Goal: Information Seeking & Learning: Find specific page/section

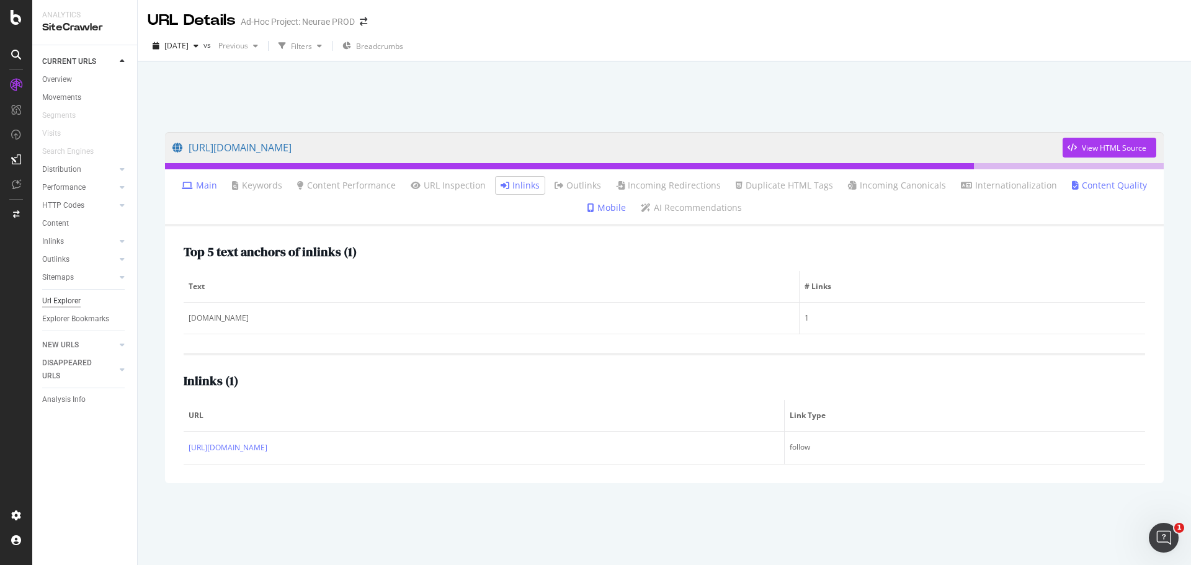
click at [54, 301] on div "Url Explorer" at bounding box center [61, 301] width 38 height 13
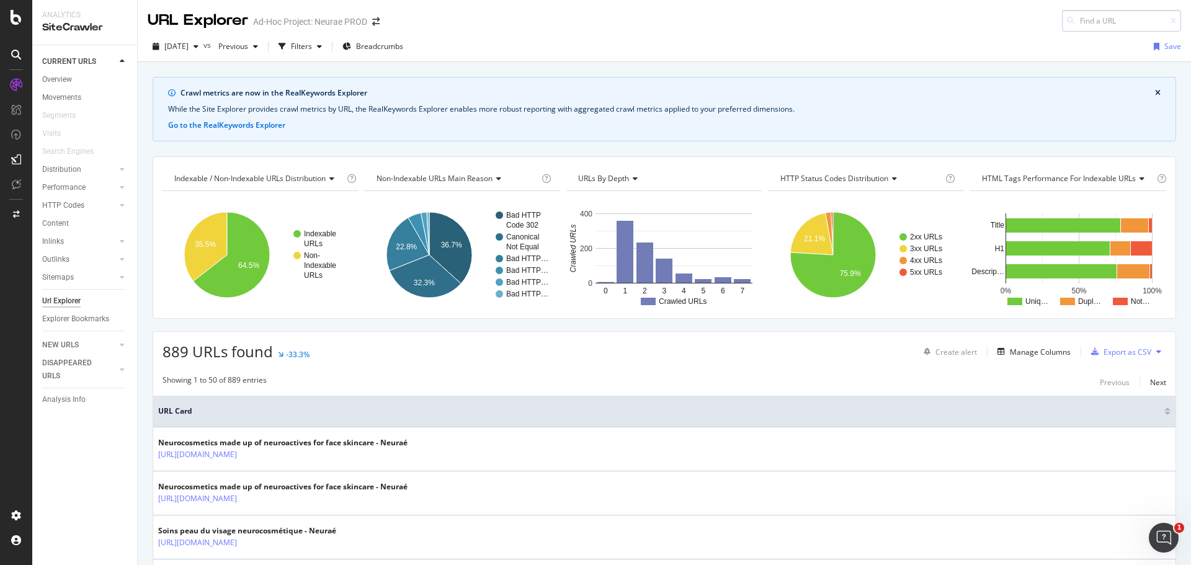
click at [1084, 17] on input at bounding box center [1121, 21] width 119 height 22
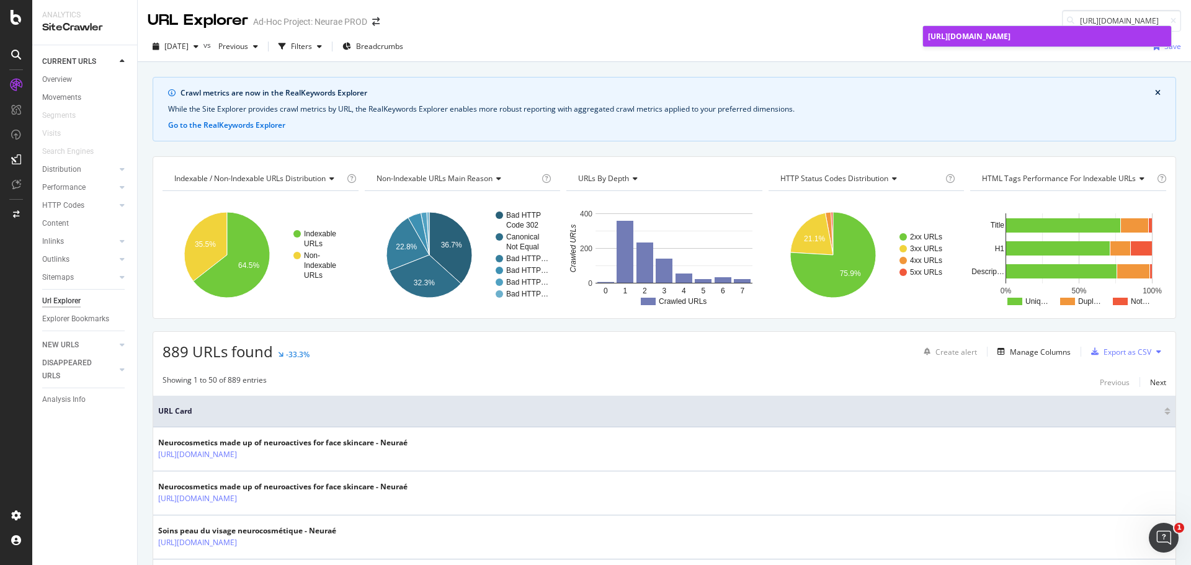
type input "[URL][DOMAIN_NAME]"
click at [1010, 34] on span "[URL][DOMAIN_NAME]" at bounding box center [969, 36] width 82 height 11
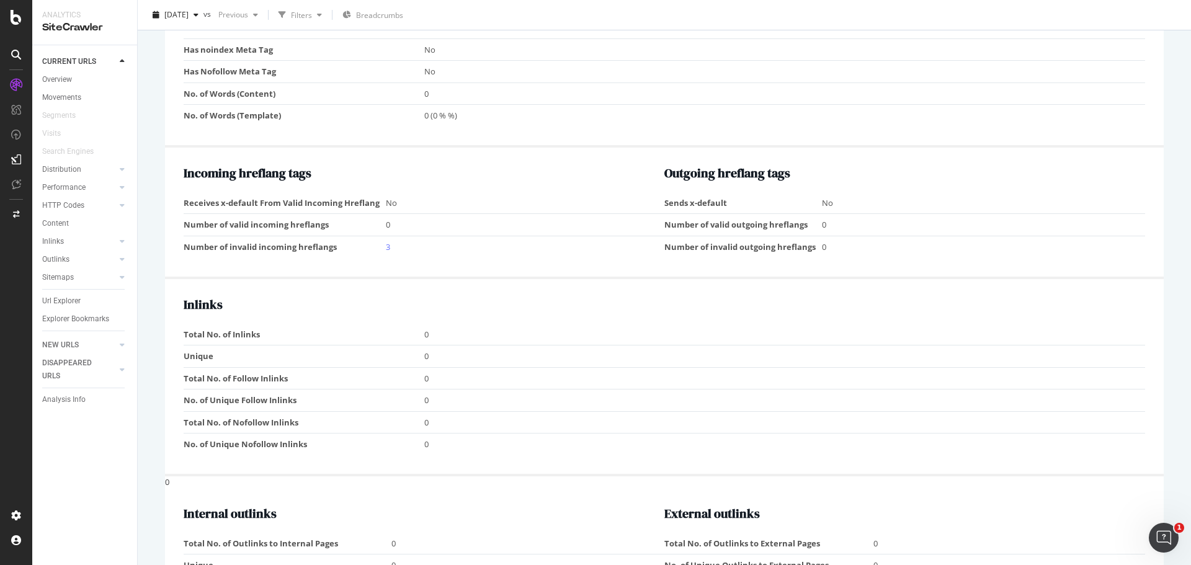
scroll to position [868, 0]
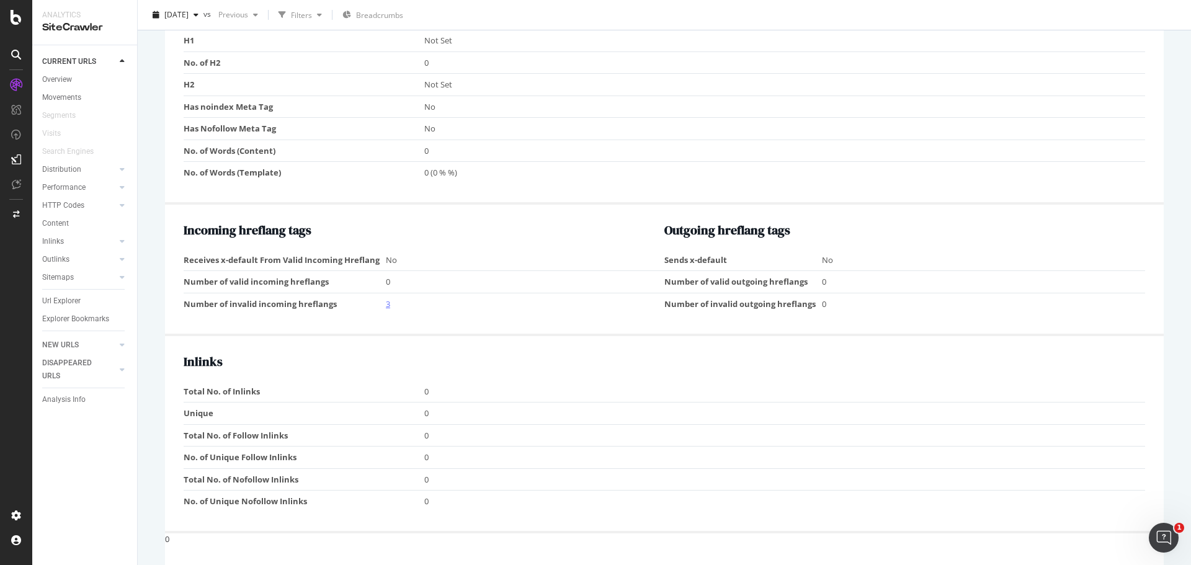
click at [386, 299] on link "3" at bounding box center [388, 303] width 4 height 11
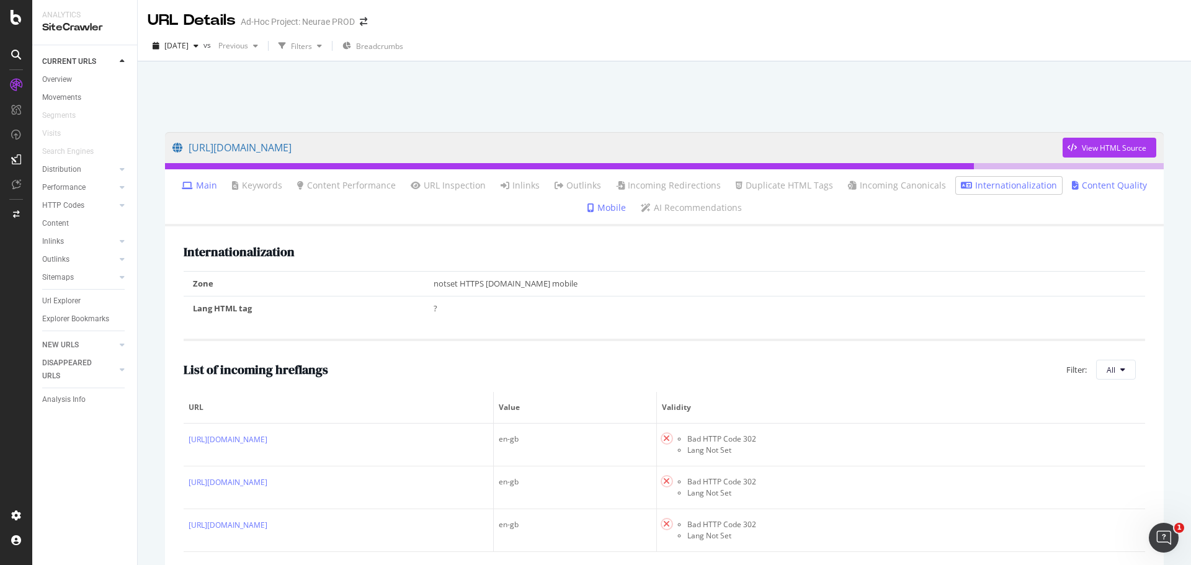
scroll to position [62, 0]
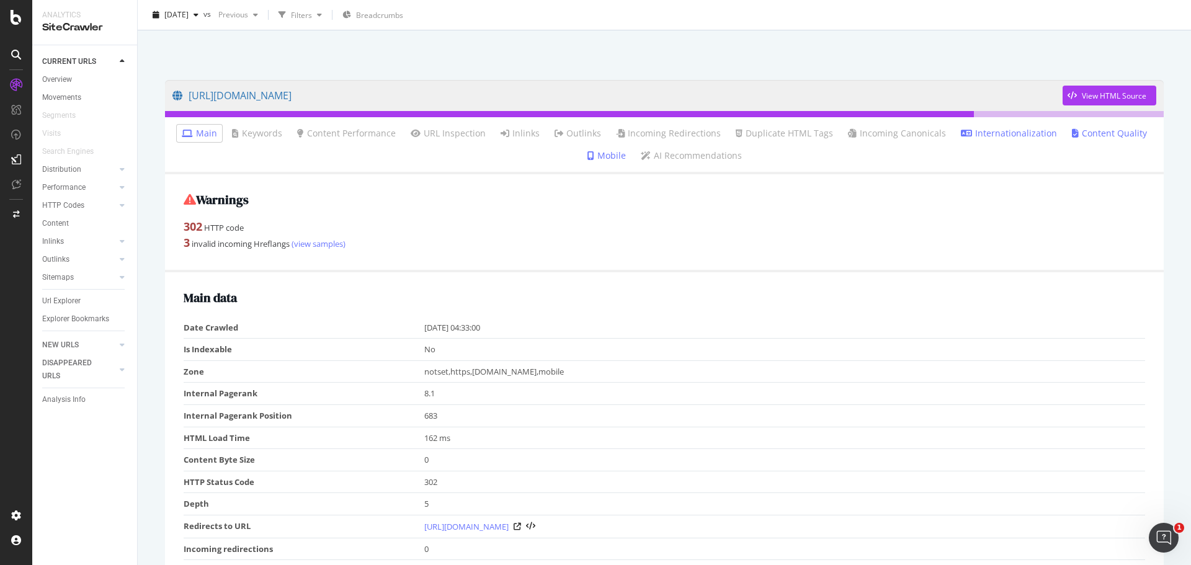
scroll to position [50, 0]
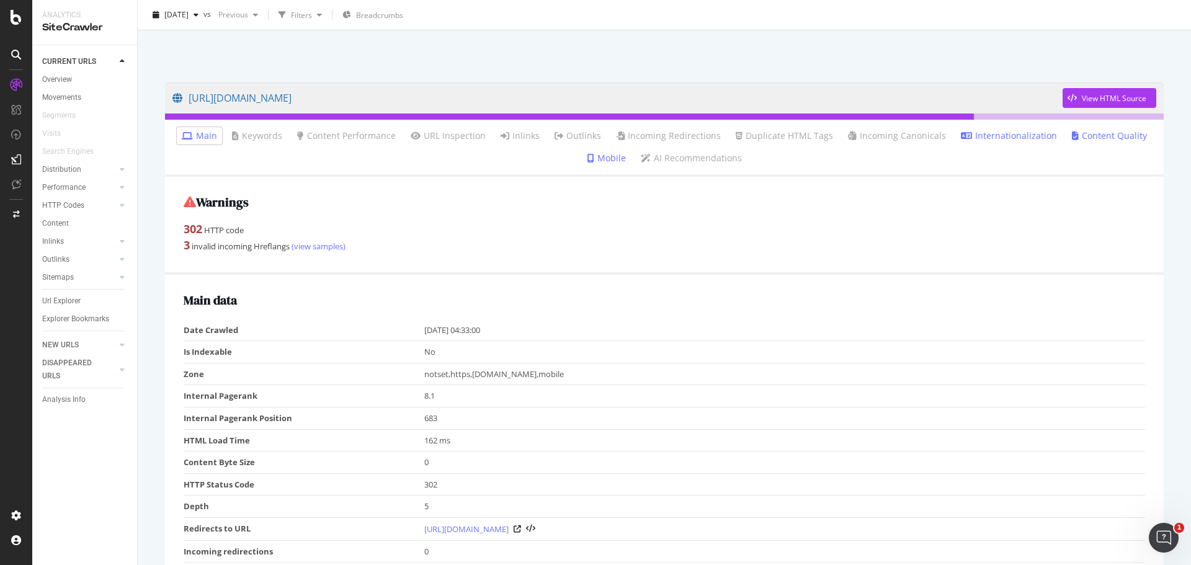
drag, startPoint x: 67, startPoint y: 305, endPoint x: 702, endPoint y: 156, distance: 652.3
click at [67, 305] on div "Url Explorer" at bounding box center [61, 301] width 38 height 13
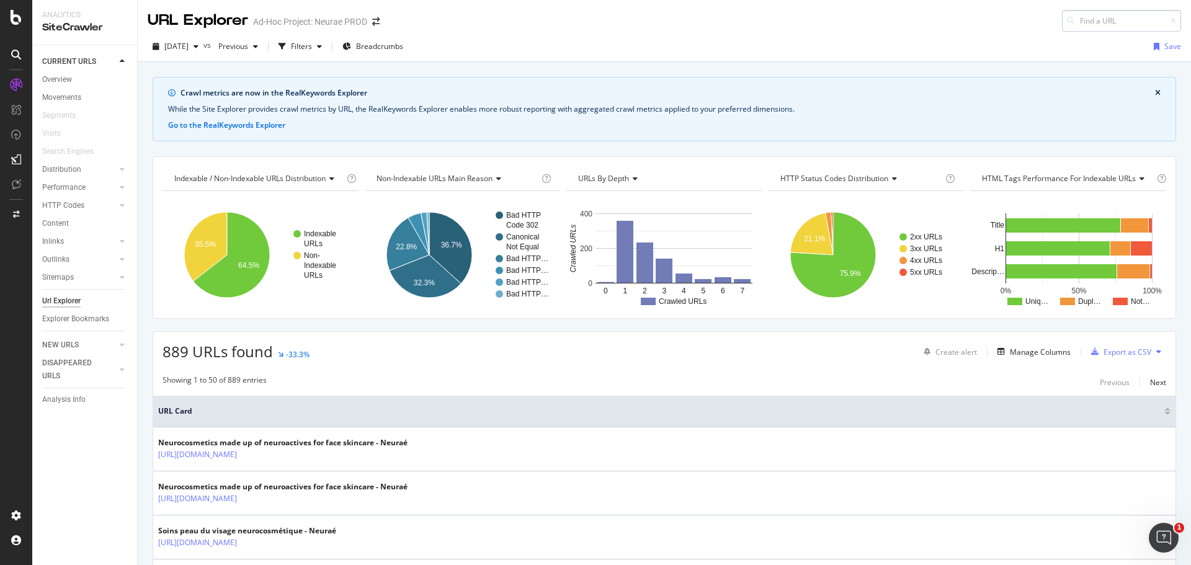
click at [1094, 17] on input at bounding box center [1121, 21] width 119 height 22
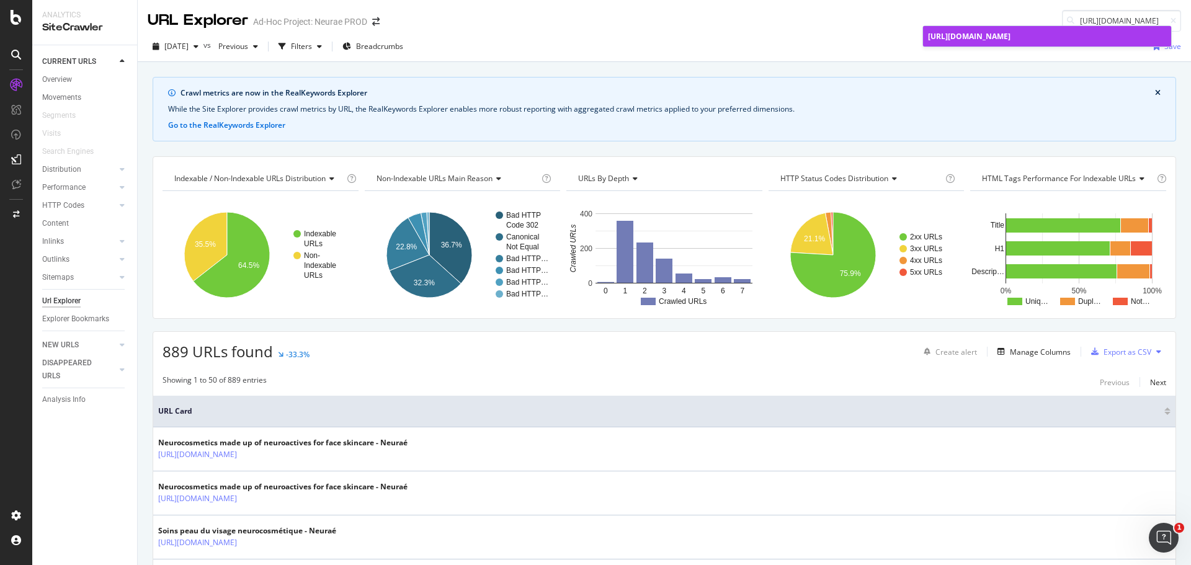
type input "[URL][DOMAIN_NAME]"
click at [963, 30] on link "[URL][DOMAIN_NAME]" at bounding box center [1047, 36] width 248 height 20
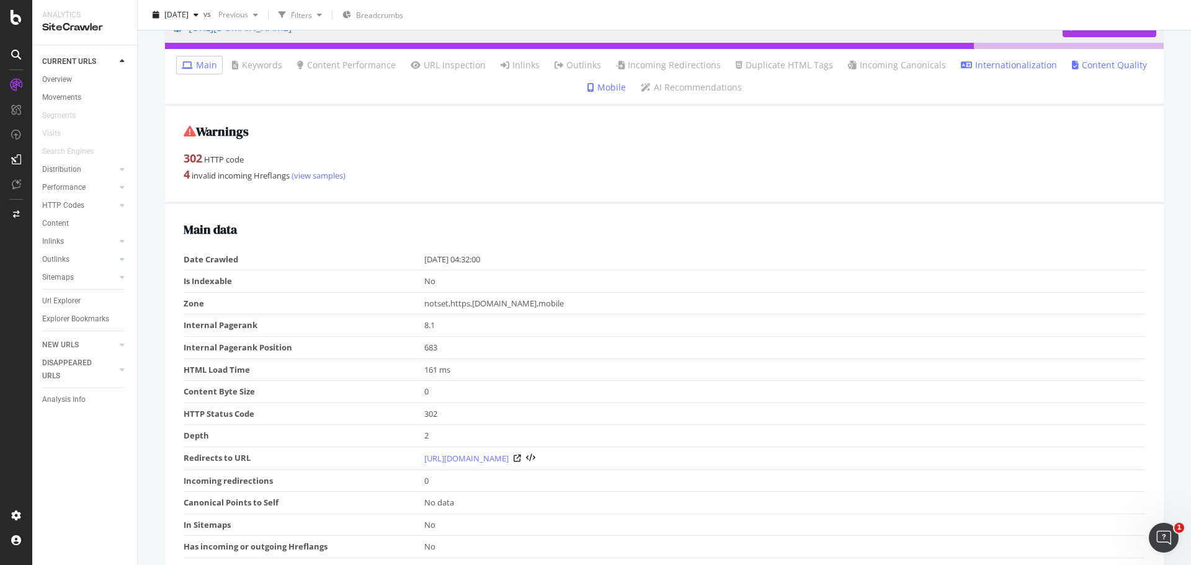
scroll to position [186, 0]
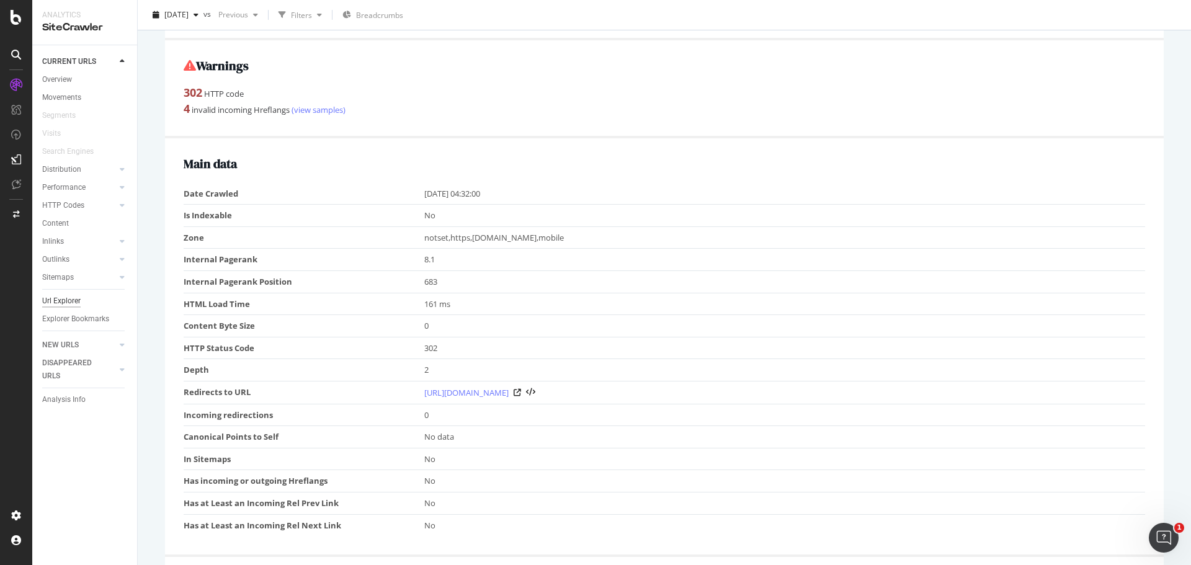
click at [66, 296] on div "Url Explorer" at bounding box center [61, 301] width 38 height 13
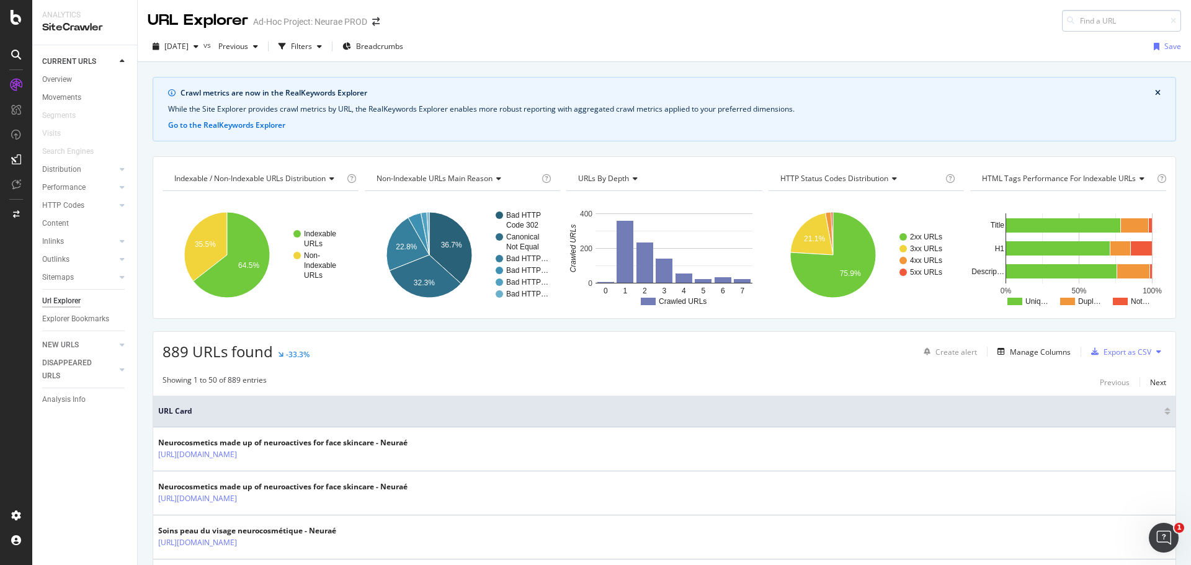
click at [1105, 17] on input at bounding box center [1121, 21] width 119 height 22
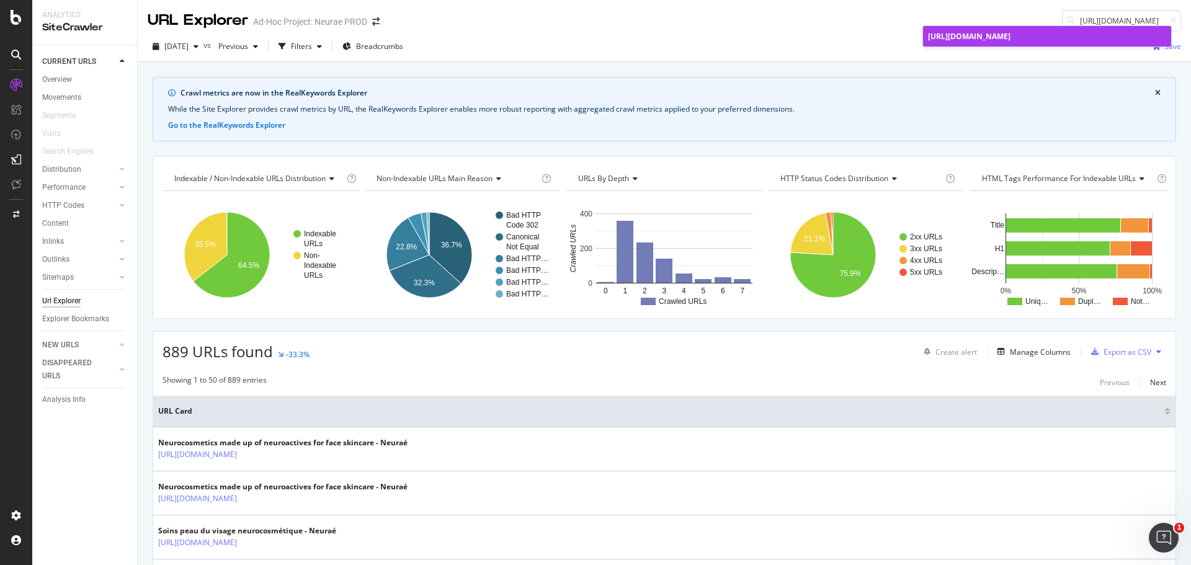
type input "[URL][DOMAIN_NAME]"
click at [1055, 30] on link "[URL][DOMAIN_NAME]" at bounding box center [1047, 36] width 248 height 20
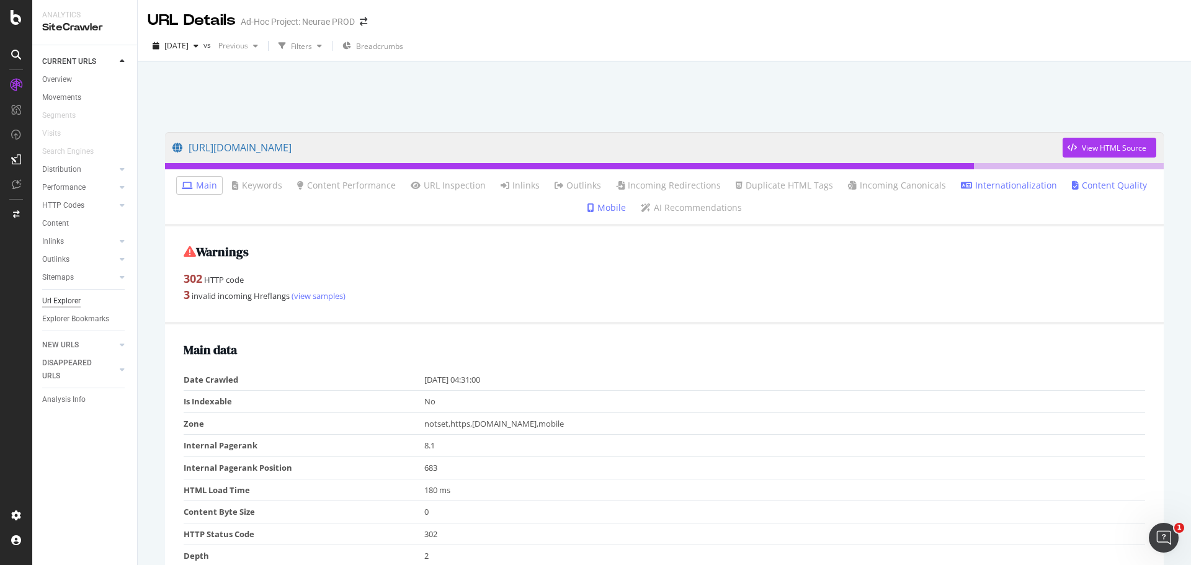
click at [58, 305] on div "Url Explorer" at bounding box center [61, 301] width 38 height 13
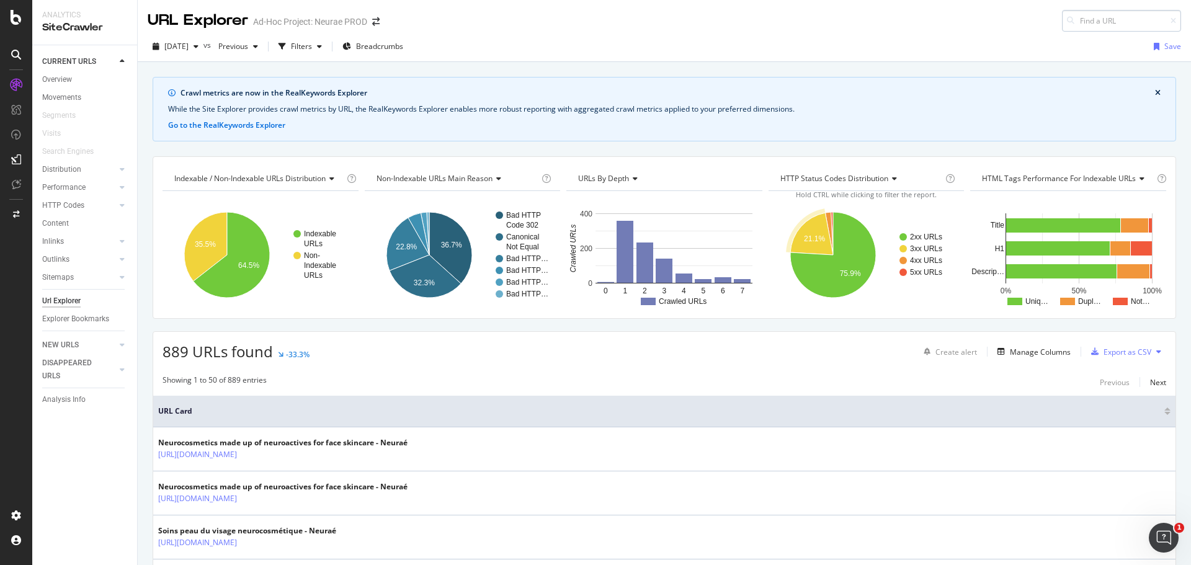
click at [1087, 22] on input at bounding box center [1121, 21] width 119 height 22
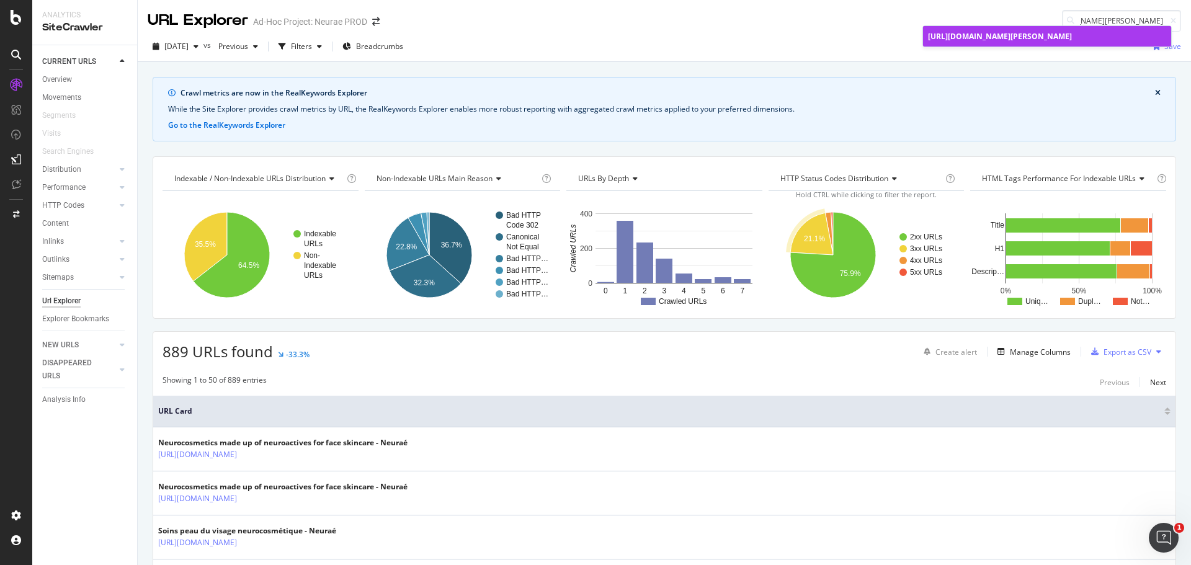
type input "[URL][DOMAIN_NAME][PERSON_NAME]"
click at [970, 32] on span "[URL][DOMAIN_NAME][PERSON_NAME]" at bounding box center [1000, 36] width 144 height 11
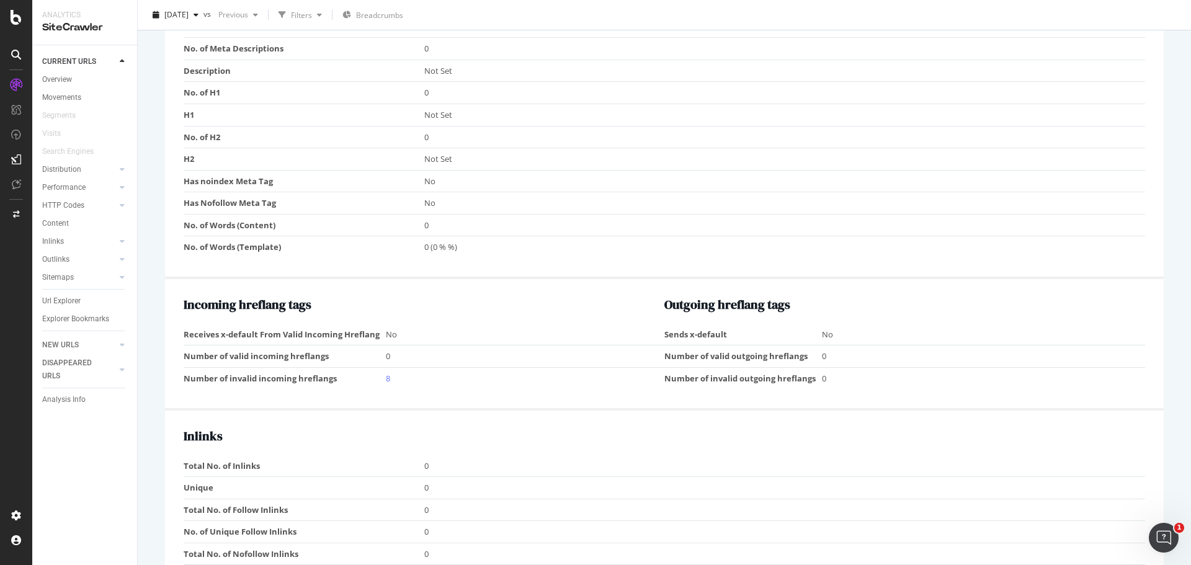
scroll to position [732, 0]
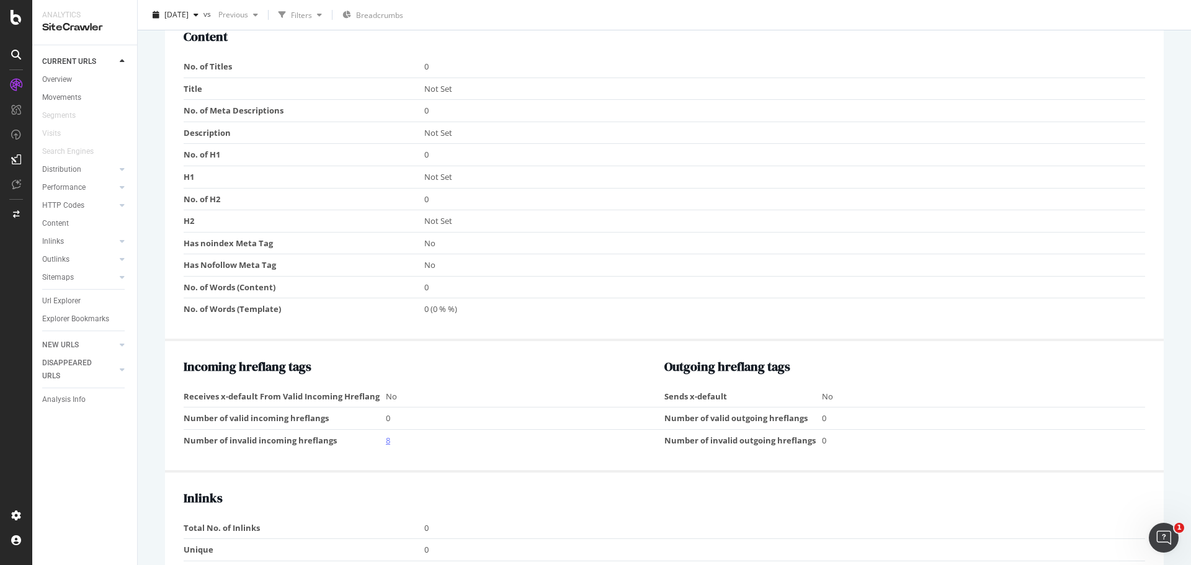
click at [386, 438] on link "8" at bounding box center [388, 440] width 4 height 11
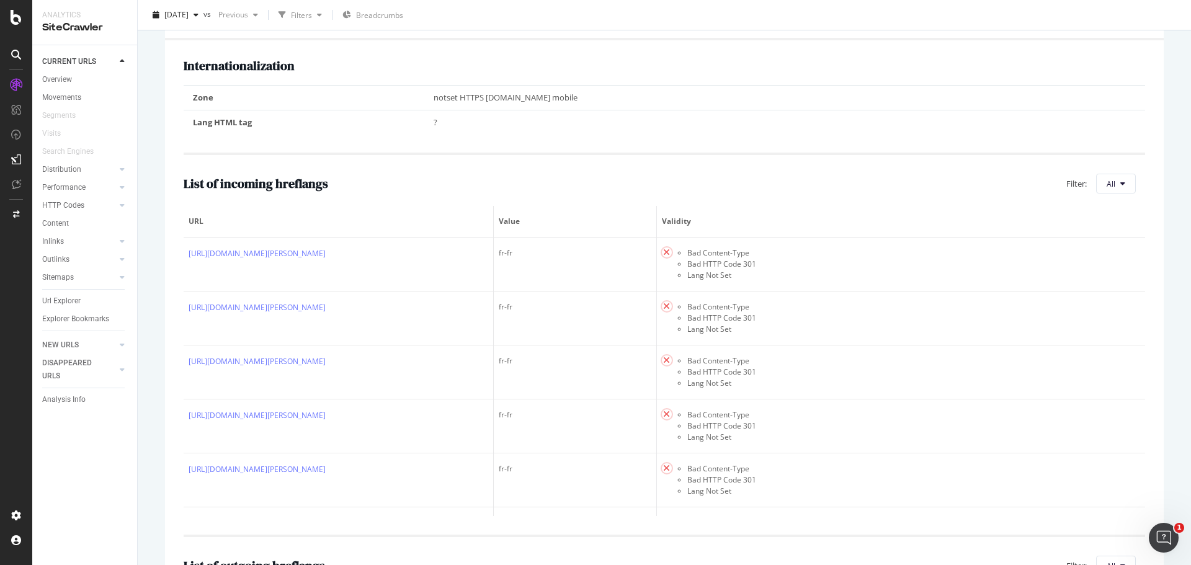
click at [51, 293] on div "Url Explorer" at bounding box center [89, 301] width 95 height 18
click at [62, 296] on div "Url Explorer" at bounding box center [61, 301] width 38 height 13
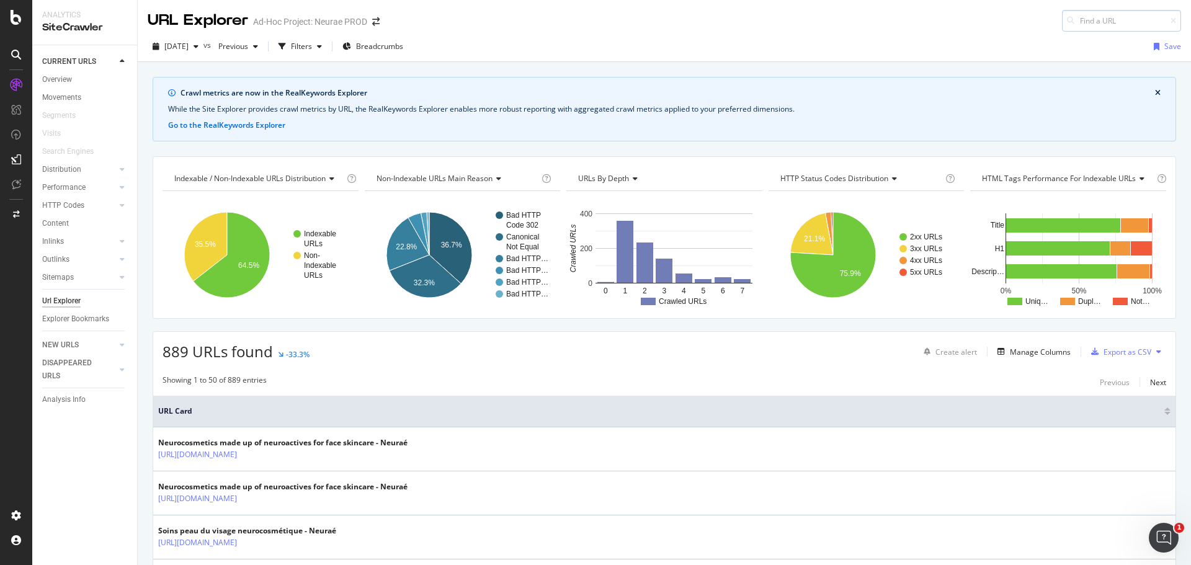
click at [1110, 16] on input at bounding box center [1121, 21] width 119 height 22
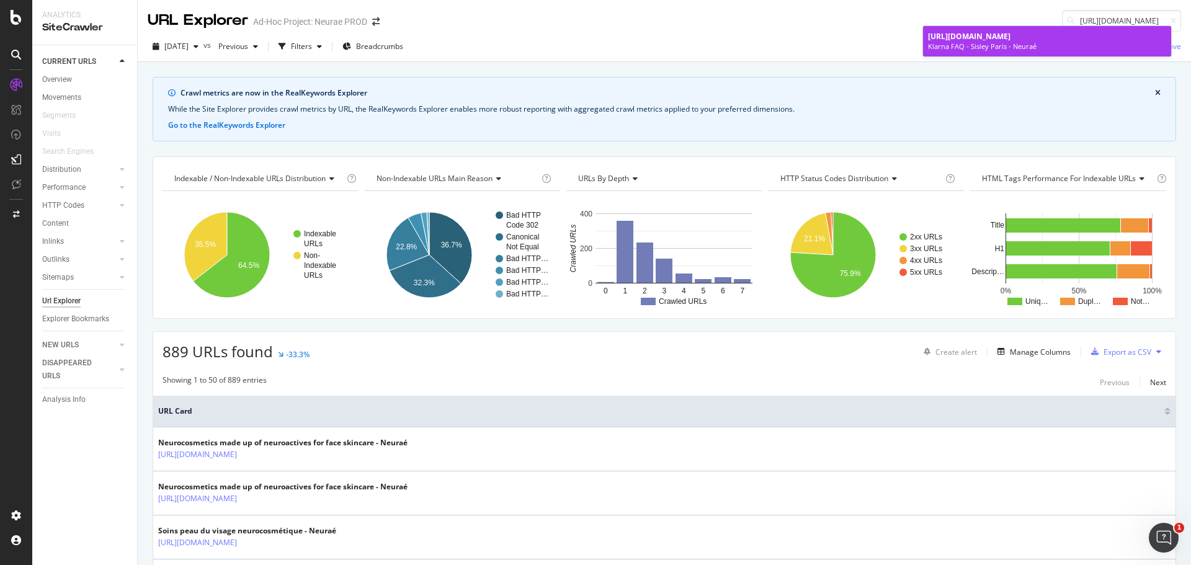
type input "[URL][DOMAIN_NAME]"
click at [1009, 43] on div "Klarna FAQ - Sisley Paris - Neuraé" at bounding box center [1047, 47] width 238 height 10
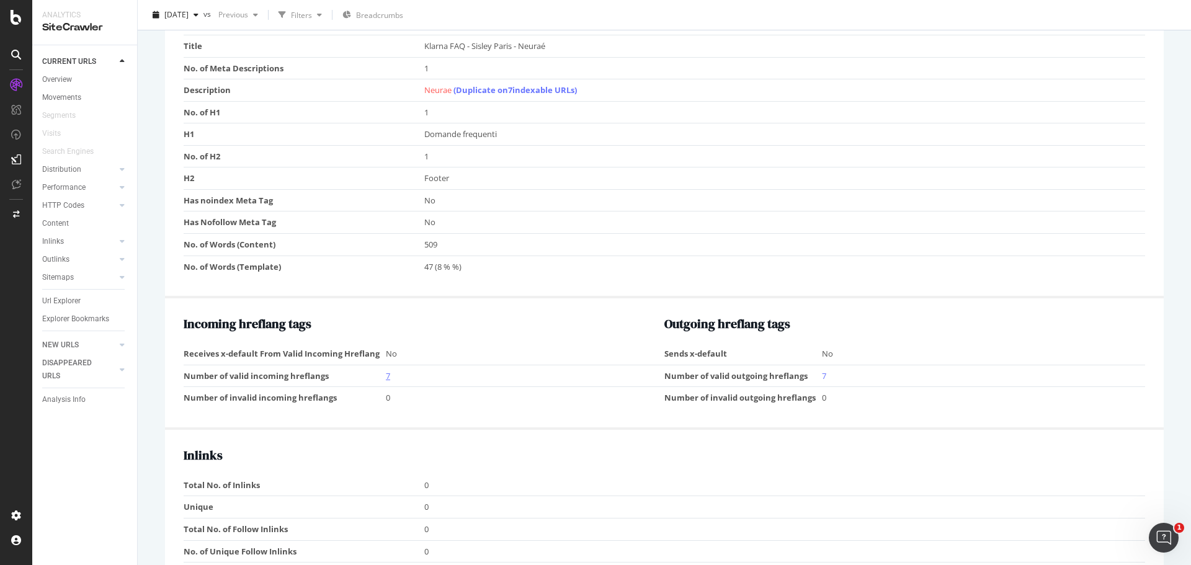
scroll to position [785, 0]
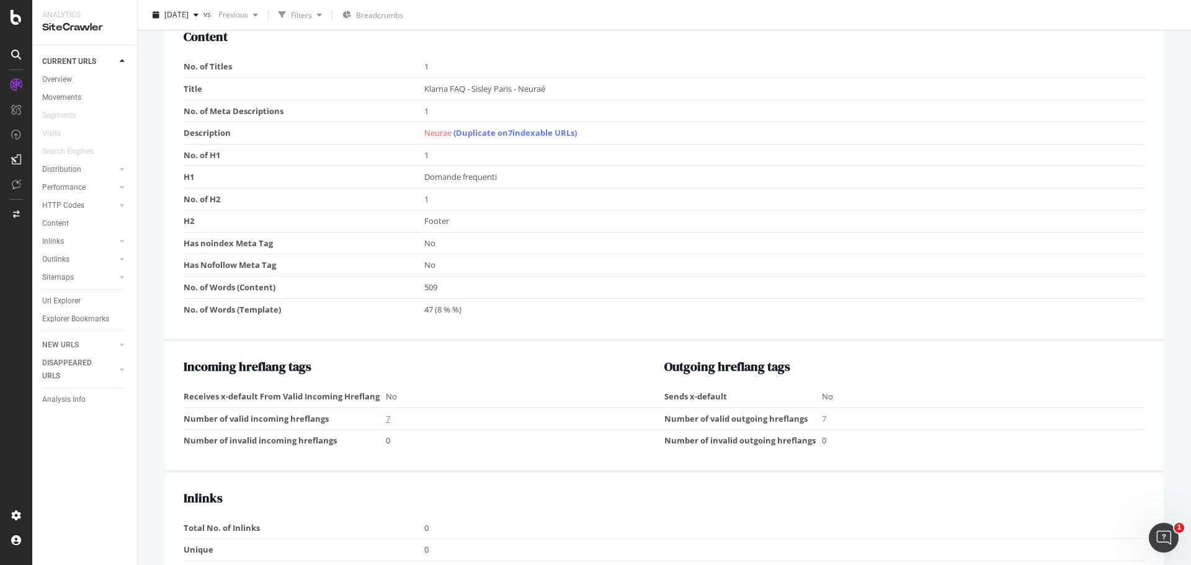
click at [386, 416] on link "7" at bounding box center [388, 418] width 4 height 11
